Goal: Task Accomplishment & Management: Use online tool/utility

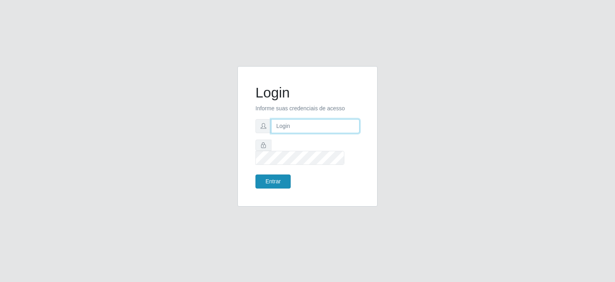
type input "[EMAIL_ADDRESS][DOMAIN_NAME]"
click at [271, 179] on button "Entrar" at bounding box center [273, 181] width 35 height 14
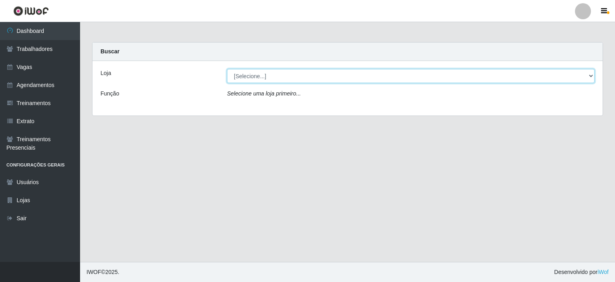
click at [261, 79] on select "[Selecione...] [GEOGRAPHIC_DATA] - [GEOGRAPHIC_DATA] - [DATE][GEOGRAPHIC_DATA]" at bounding box center [411, 76] width 368 height 14
select select "471"
click at [227, 69] on select "[Selecione...] [GEOGRAPHIC_DATA] - [GEOGRAPHIC_DATA] - [DATE][GEOGRAPHIC_DATA]" at bounding box center [411, 76] width 368 height 14
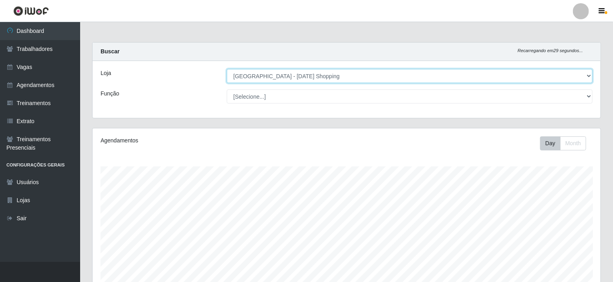
scroll to position [166, 508]
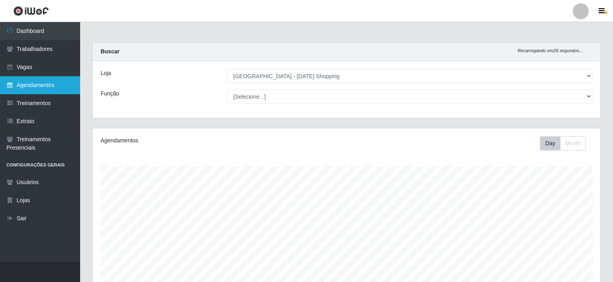
click at [33, 88] on link "Agendamentos" at bounding box center [40, 85] width 80 height 18
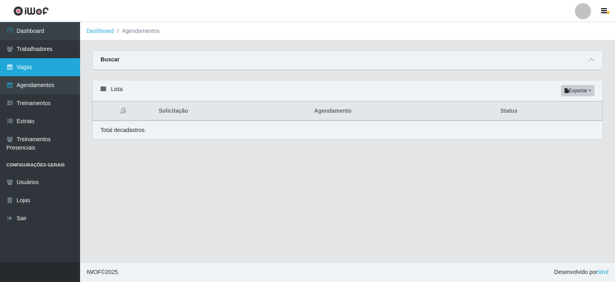
click at [39, 64] on link "Vagas" at bounding box center [40, 67] width 80 height 18
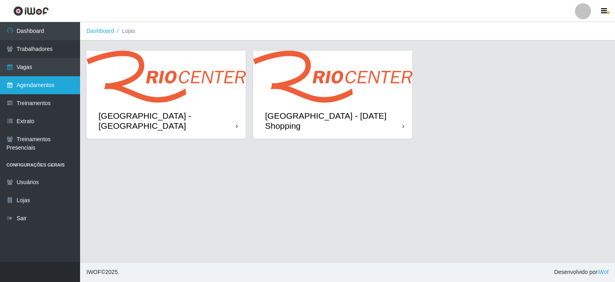
click at [34, 84] on link "Agendamentos" at bounding box center [40, 85] width 80 height 18
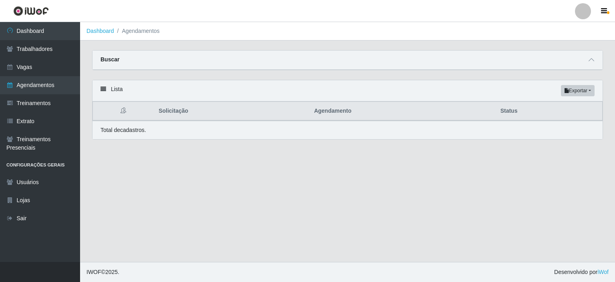
click at [224, 69] on div "Buscar" at bounding box center [348, 59] width 510 height 19
click at [595, 60] on icon at bounding box center [592, 60] width 6 height 6
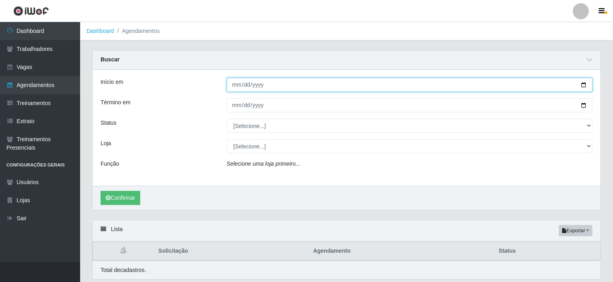
click at [588, 87] on input "Início em" at bounding box center [410, 85] width 366 height 14
click at [585, 85] on input "Início em" at bounding box center [410, 85] width 366 height 14
type input "[DATE]"
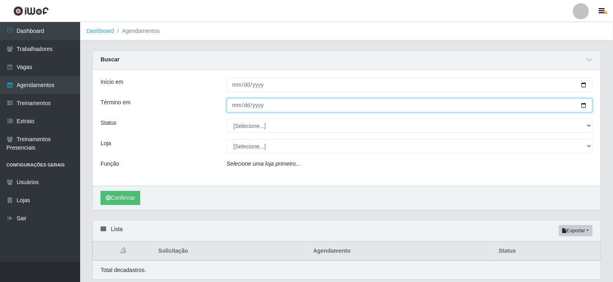
click at [587, 106] on input "Término em" at bounding box center [410, 105] width 366 height 14
type input "[DATE]"
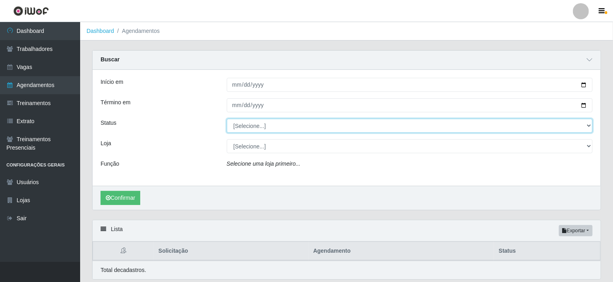
click at [282, 126] on select "[Selecione...] AGENDADO AGUARDANDO LIBERAR EM ANDAMENTO EM REVISÃO FINALIZADO C…" at bounding box center [410, 126] width 366 height 14
select select "AGENDADO"
click at [227, 119] on select "[Selecione...] AGENDADO AGUARDANDO LIBERAR EM ANDAMENTO EM REVISÃO FINALIZADO C…" at bounding box center [410, 126] width 366 height 14
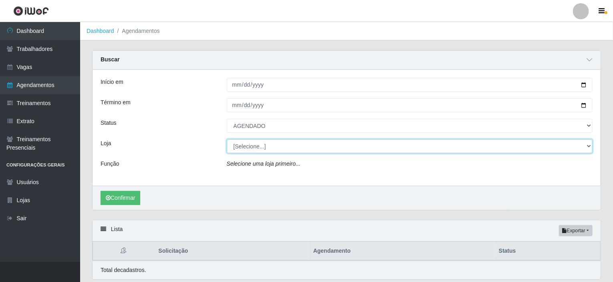
click at [253, 147] on select "[Selecione...] [GEOGRAPHIC_DATA] - [GEOGRAPHIC_DATA] - [DATE][GEOGRAPHIC_DATA]" at bounding box center [410, 146] width 366 height 14
select select "471"
click at [227, 139] on select "[Selecione...] [GEOGRAPHIC_DATA] - [GEOGRAPHIC_DATA] - [DATE][GEOGRAPHIC_DATA]" at bounding box center [410, 146] width 366 height 14
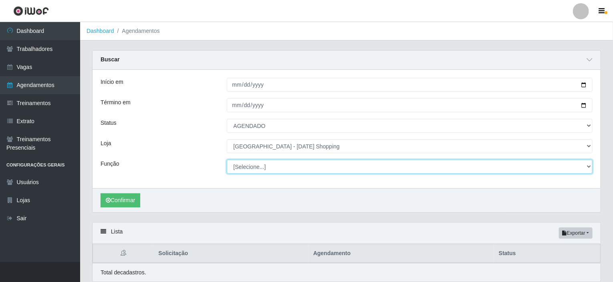
click at [246, 168] on select "[Selecione...] ASG ASG + ASG ++ Assistente de [PERSON_NAME] Assistente de [PERS…" at bounding box center [410, 166] width 366 height 14
select select "156"
click at [227, 159] on select "[Selecione...] ASG ASG + ASG ++ Assistente de [PERSON_NAME] Assistente de [PERS…" at bounding box center [410, 166] width 366 height 14
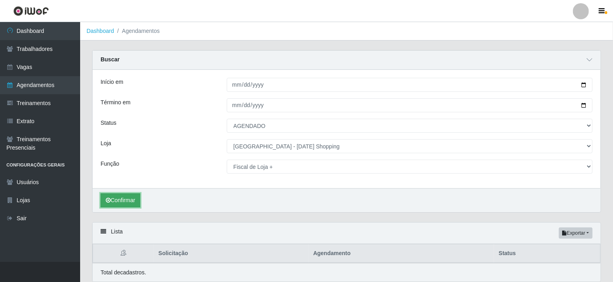
click at [132, 197] on button "Confirmar" at bounding box center [121, 200] width 40 height 14
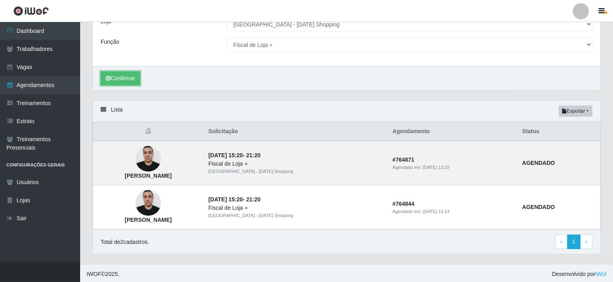
scroll to position [122, 0]
